Goal: Information Seeking & Learning: Find specific fact

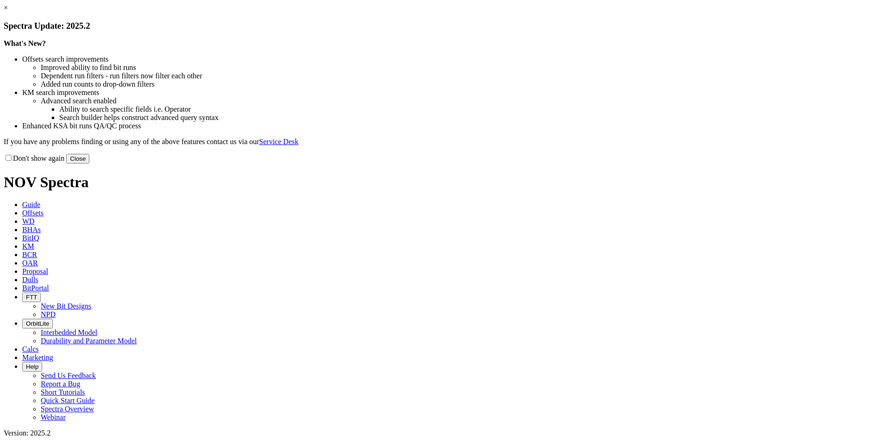
click at [89, 163] on button "Close" at bounding box center [77, 159] width 23 height 10
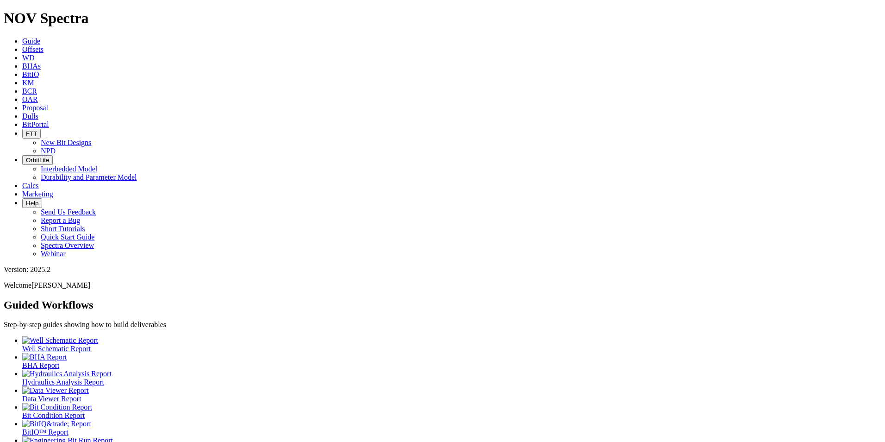
click at [44, 45] on span "Offsets" at bounding box center [32, 49] width 21 height 8
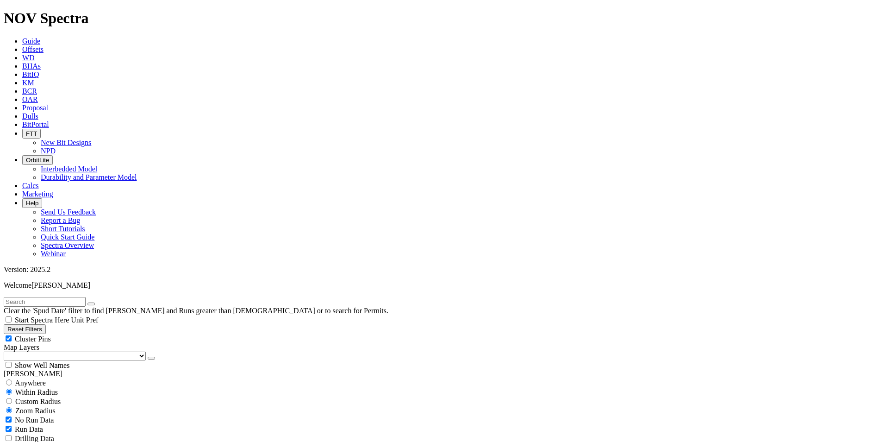
click at [50, 416] on span "No Run Data" at bounding box center [34, 420] width 39 height 8
checkbox input "false"
click at [57, 351] on select "US Counties [GEOGRAPHIC_DATA], [GEOGRAPHIC_DATA] [GEOGRAPHIC_DATA], [GEOGRAPHIC…" at bounding box center [75, 355] width 142 height 9
click at [7, 351] on select "US Counties [GEOGRAPHIC_DATA], [GEOGRAPHIC_DATA] [GEOGRAPHIC_DATA], [GEOGRAPHIC…" at bounding box center [75, 355] width 142 height 9
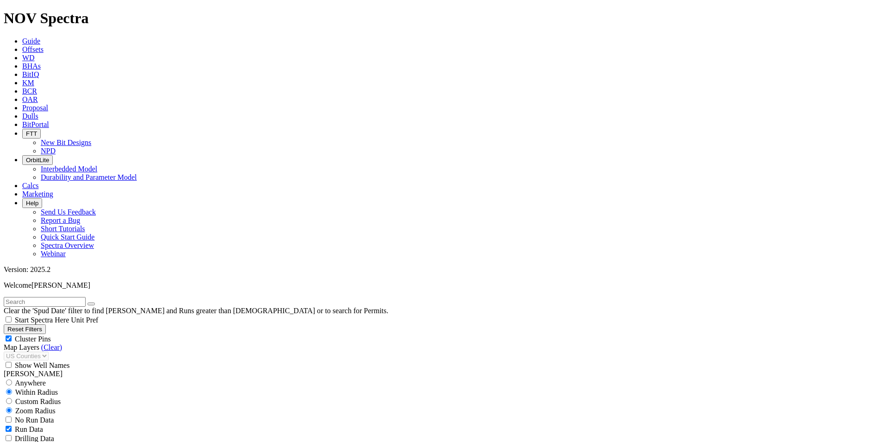
select select "? number:8.75 ?"
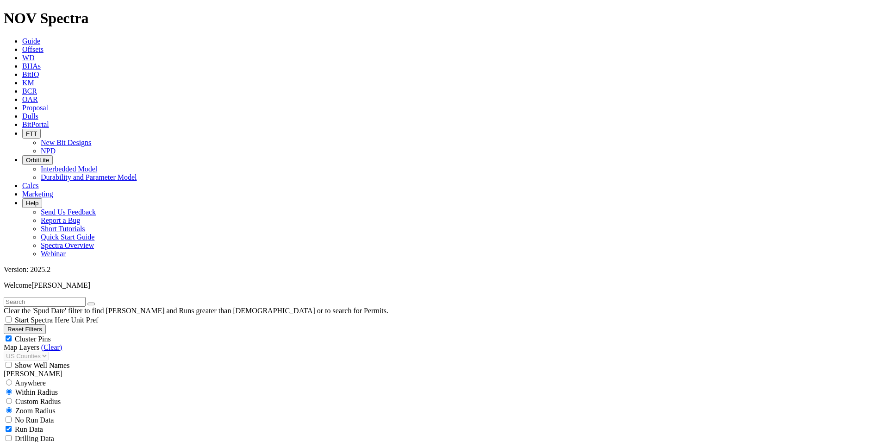
scroll to position [256, 0]
select select
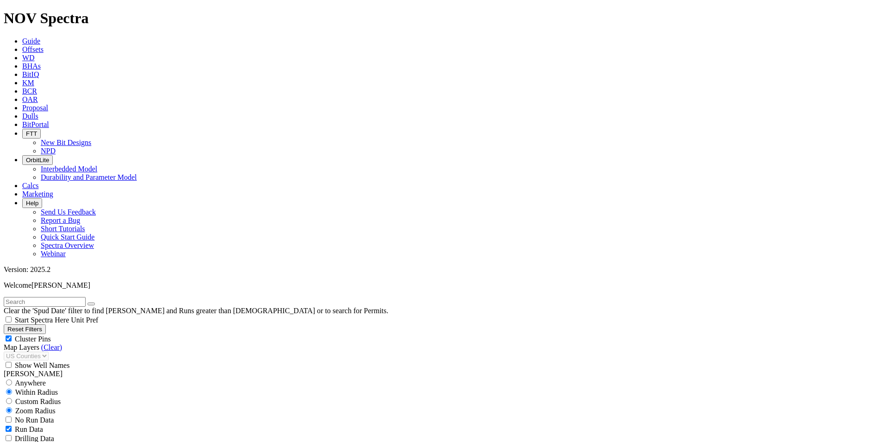
type input "8.5"
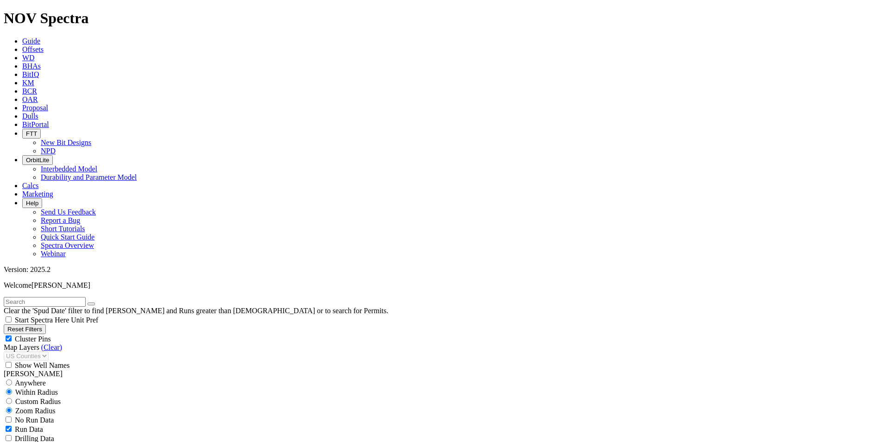
type input "8.75"
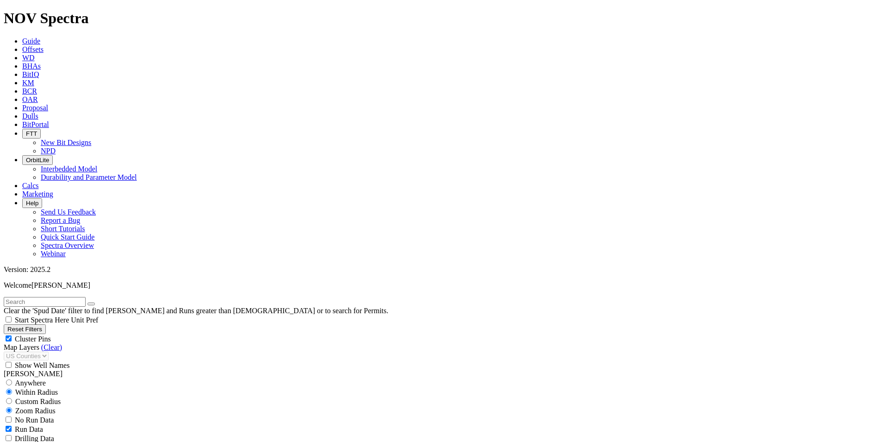
type input "[DATE]"
